Goal: Find specific page/section: Find specific page/section

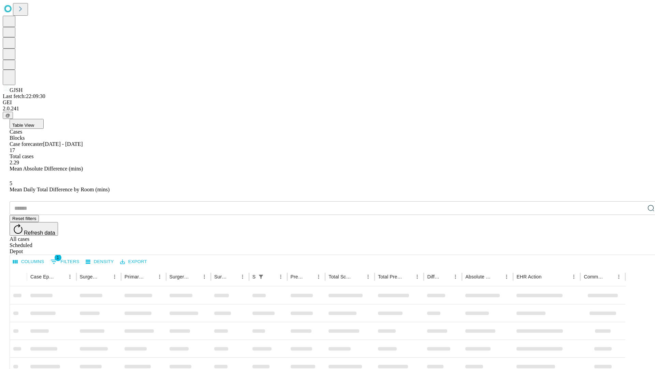
click at [637, 248] on div "Depot" at bounding box center [335, 251] width 650 height 6
